Goal: Navigation & Orientation: Find specific page/section

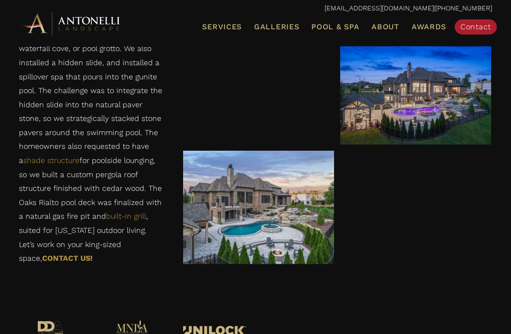
scroll to position [2103, 0]
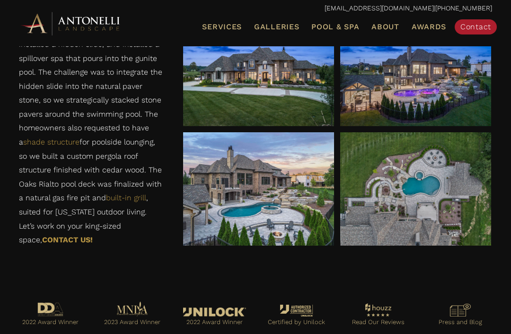
click at [281, 22] on span "Galleries" at bounding box center [276, 26] width 45 height 9
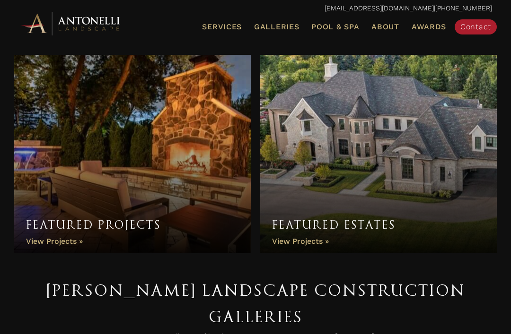
click at [451, 119] on link "Featured Estates" at bounding box center [378, 154] width 236 height 199
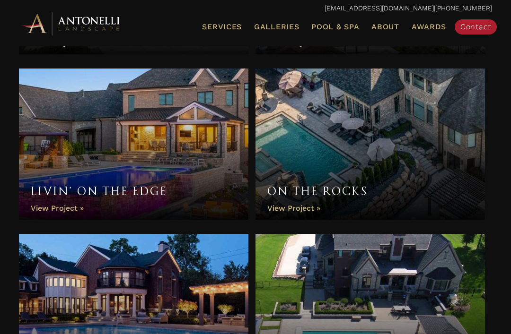
scroll to position [633, 0]
click at [450, 156] on link "On the Rocks" at bounding box center [369, 144] width 229 height 151
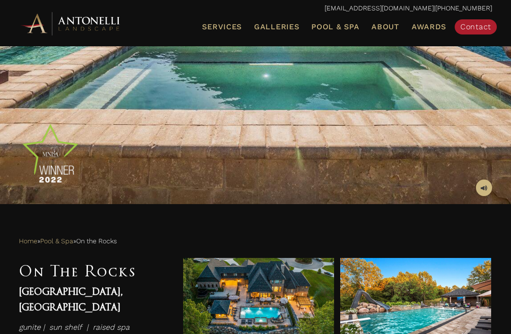
scroll to position [267, 0]
